Goal: Task Accomplishment & Management: Manage account settings

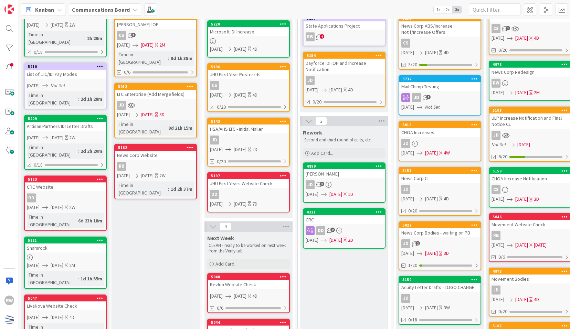
scroll to position [76, 0]
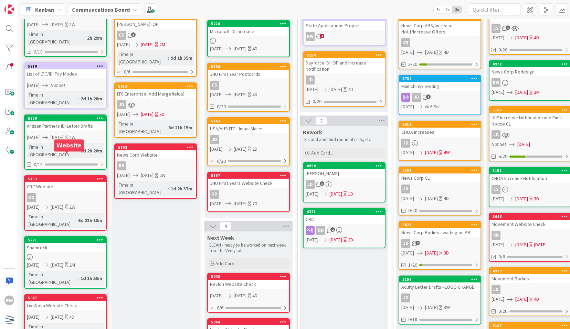
click at [81, 176] on div "5163" at bounding box center [65, 179] width 81 height 6
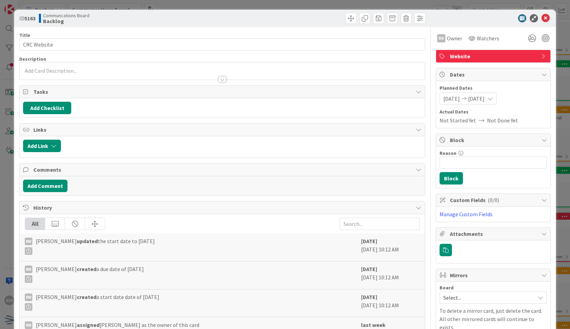
click at [449, 100] on span "[DATE]" at bounding box center [452, 98] width 17 height 8
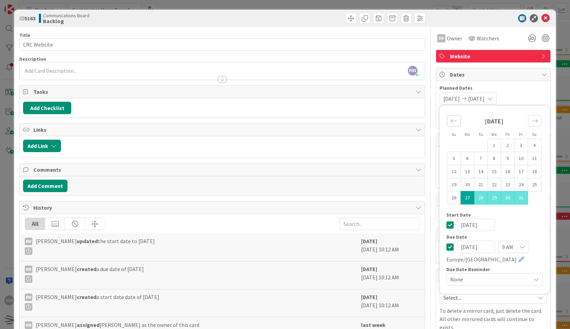
click at [451, 123] on icon "Move backward to switch to the previous month." at bounding box center [454, 120] width 7 height 7
click at [465, 197] on td "29" at bounding box center [467, 197] width 13 height 13
type input "[DATE]"
click at [532, 122] on icon "Move forward to switch to the next month." at bounding box center [535, 120] width 7 height 7
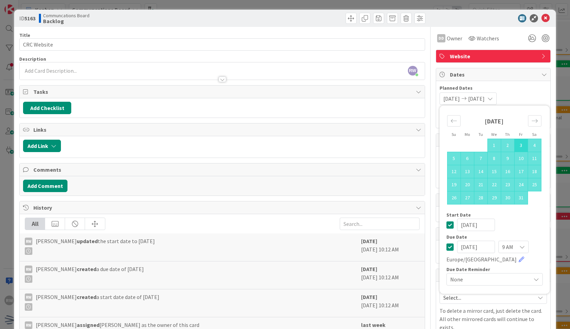
click at [515, 147] on td "3" at bounding box center [521, 145] width 13 height 13
type input "[DATE]"
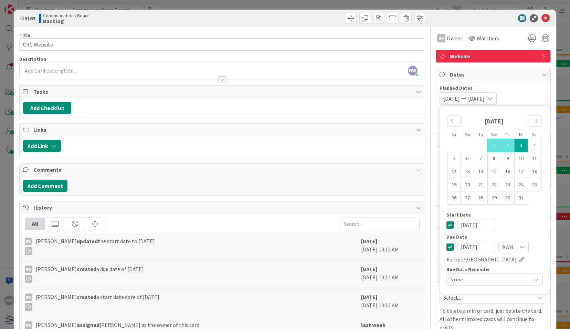
click at [528, 90] on span "Planned Dates" at bounding box center [493, 87] width 107 height 7
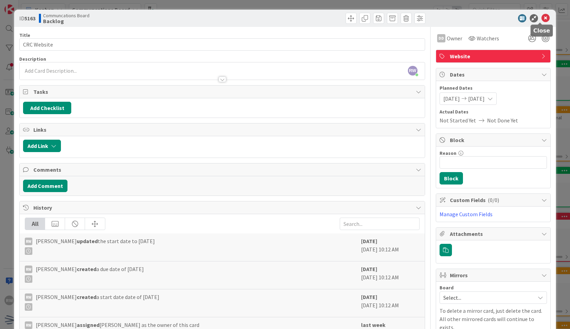
click at [542, 16] on icon at bounding box center [546, 18] width 8 height 8
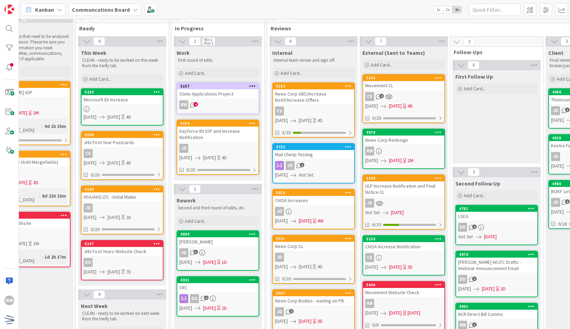
scroll to position [8, 94]
